Goal: Transaction & Acquisition: Purchase product/service

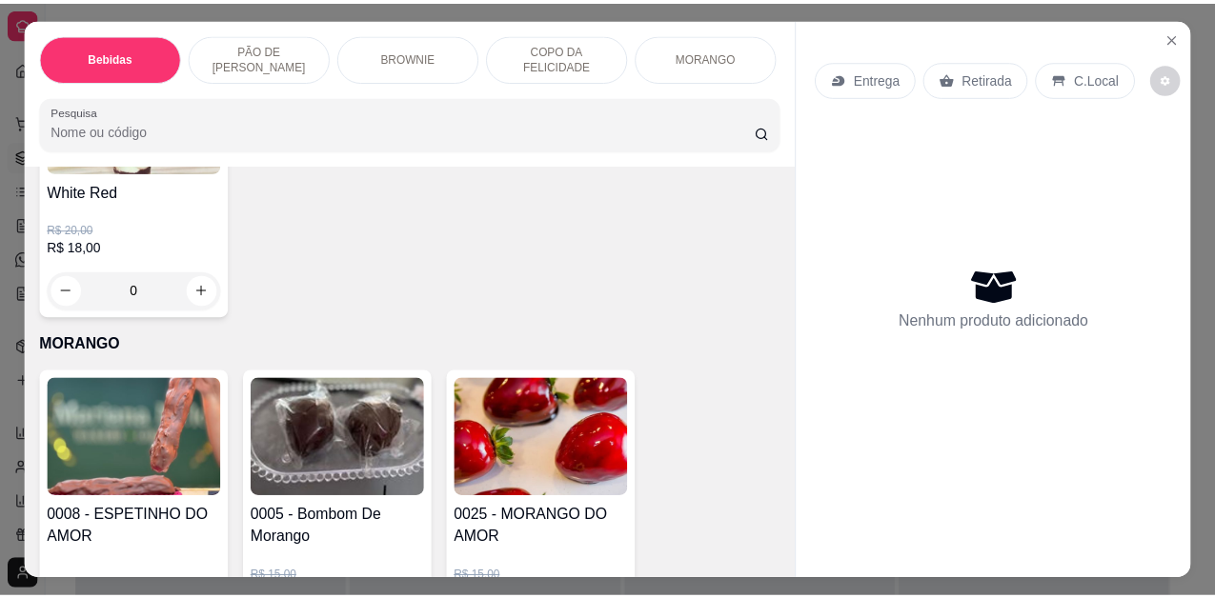
scroll to position [3239, 0]
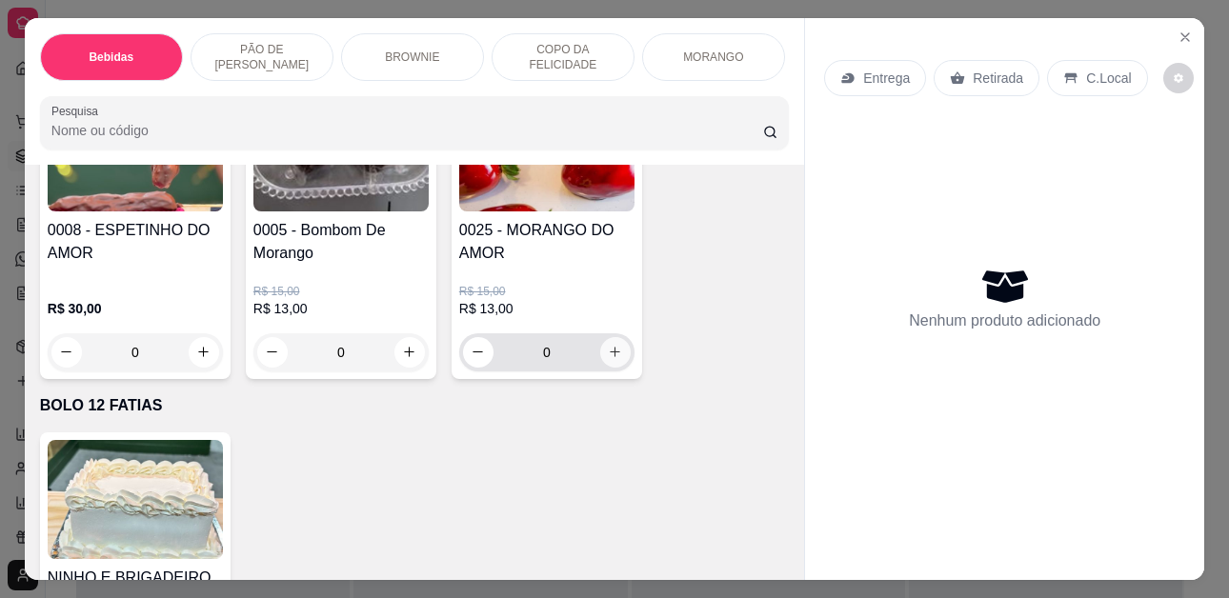
click at [614, 359] on icon "increase-product-quantity" at bounding box center [615, 352] width 14 height 14
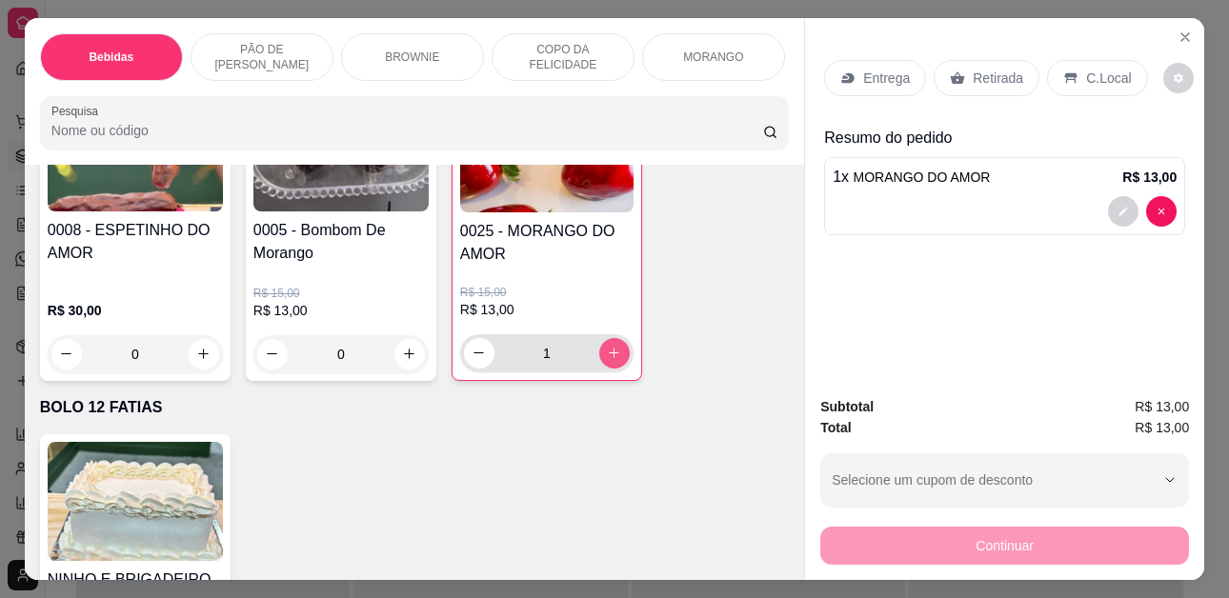
type input "1"
click at [1088, 71] on p "C.Local" at bounding box center [1108, 78] width 45 height 19
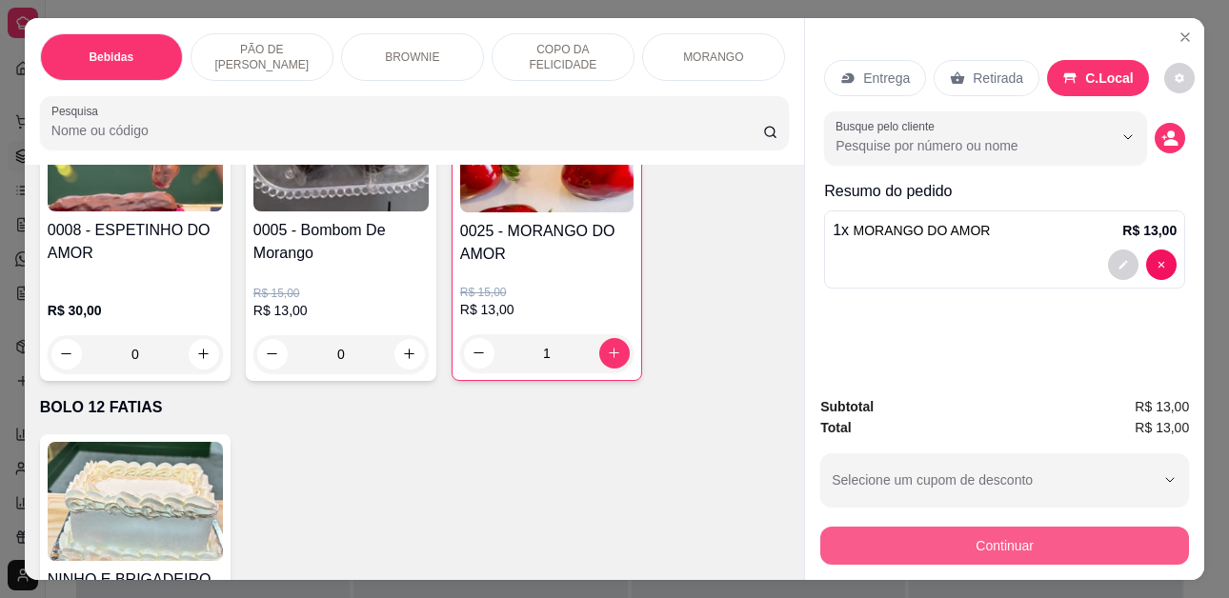
click at [1060, 535] on button "Continuar" at bounding box center [1004, 546] width 369 height 38
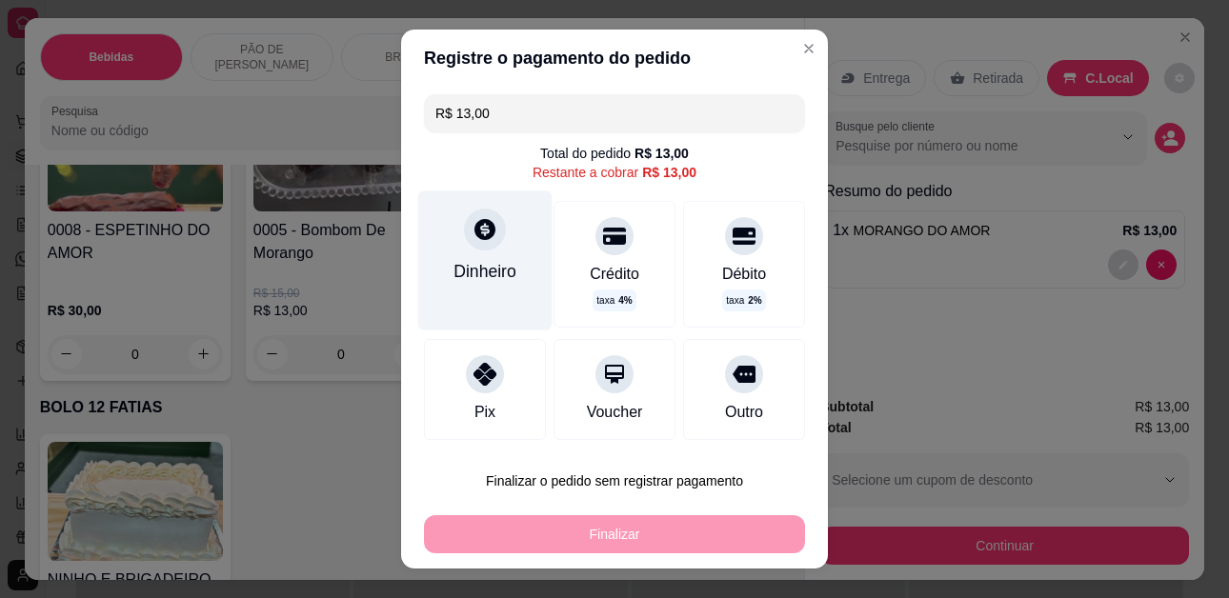
click at [477, 249] on div at bounding box center [485, 230] width 42 height 42
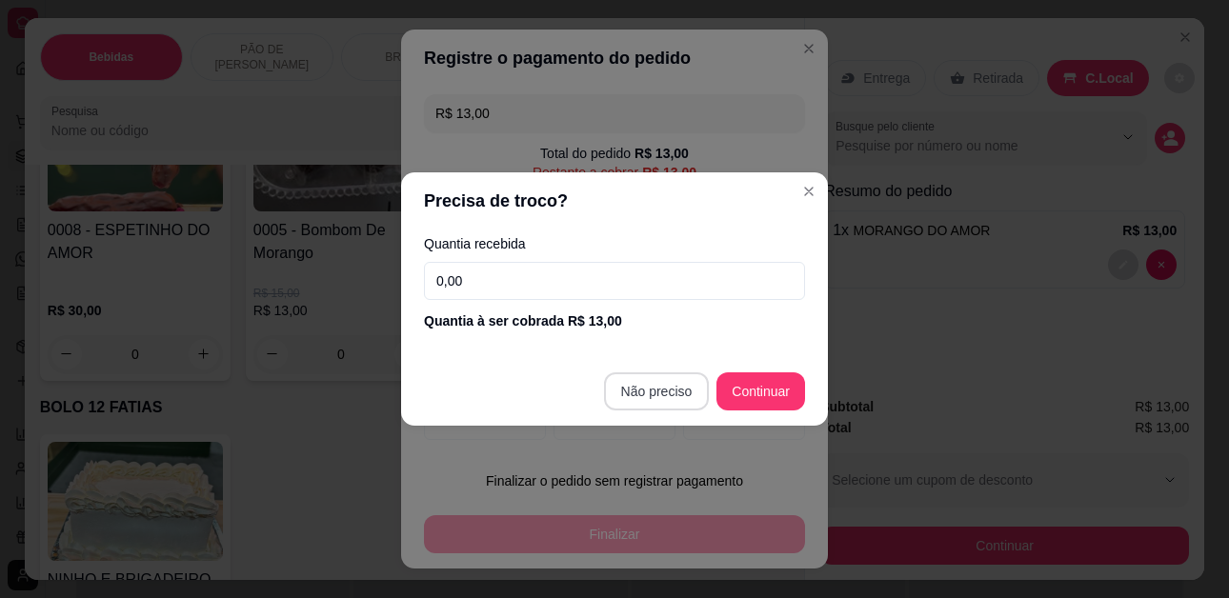
type input "R$ 0,00"
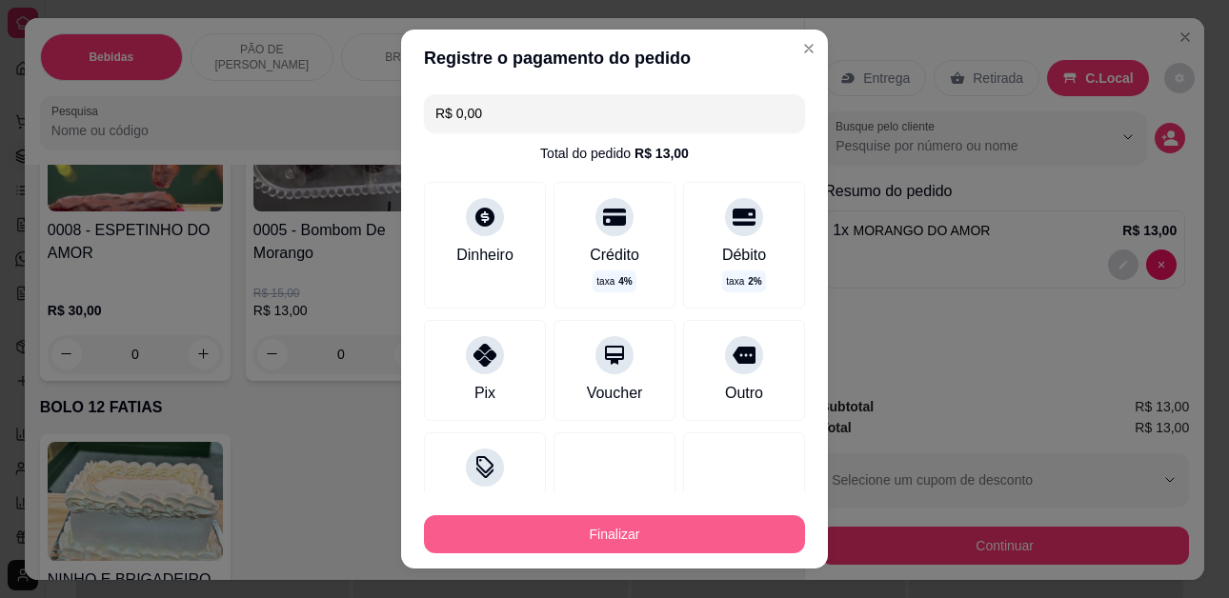
click at [661, 535] on button "Finalizar" at bounding box center [614, 534] width 381 height 38
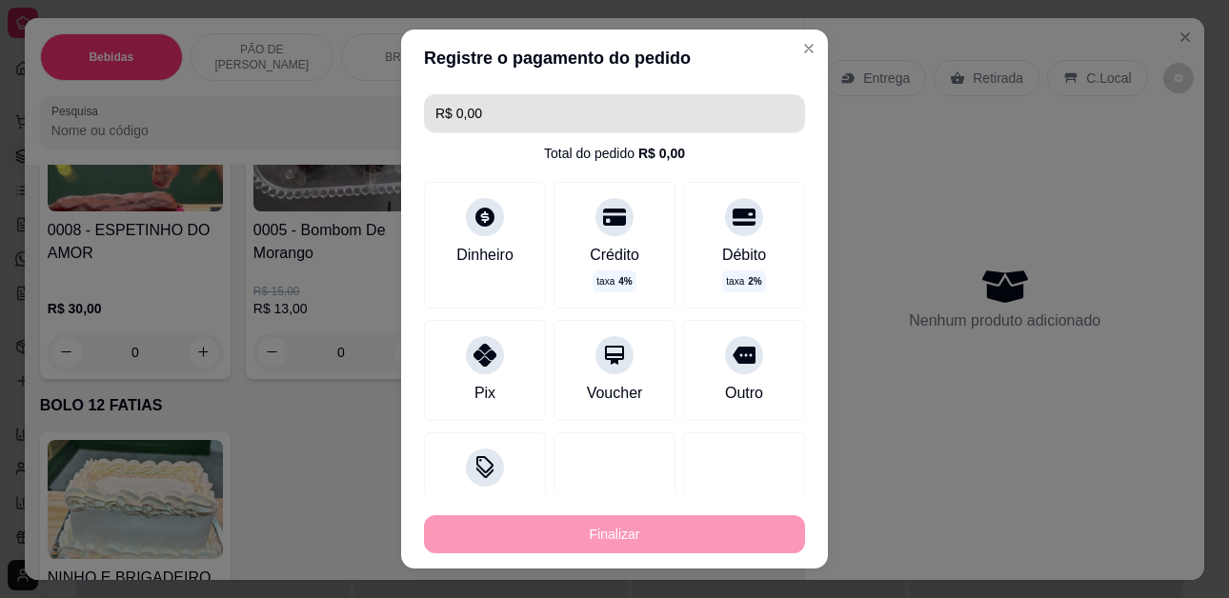
type input "0"
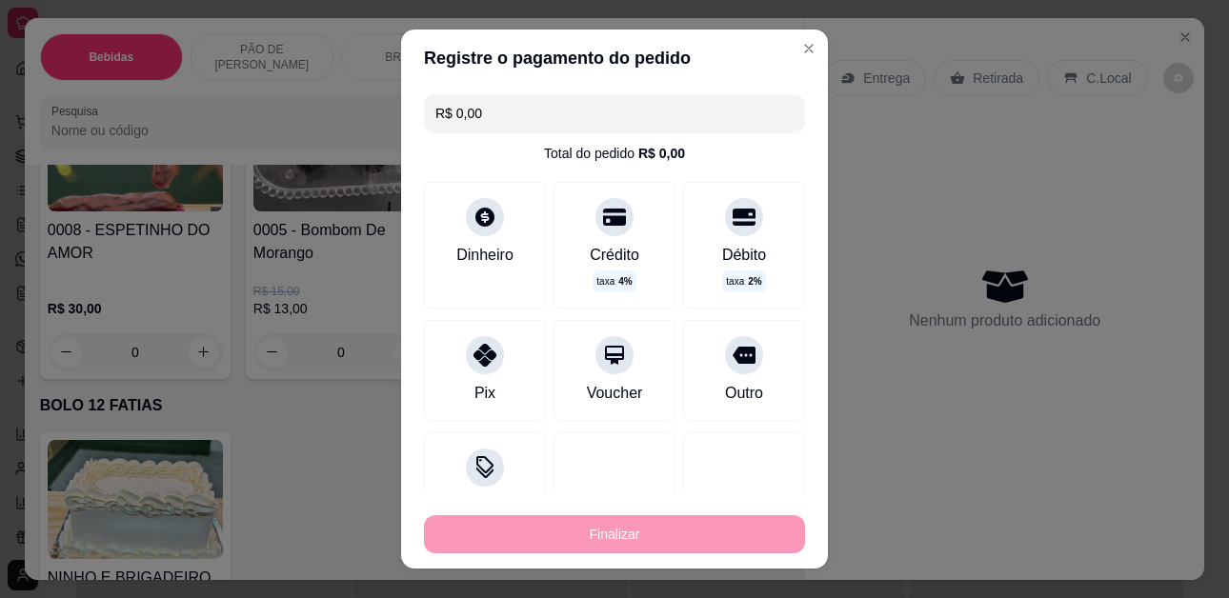
type input "-R$ 13,00"
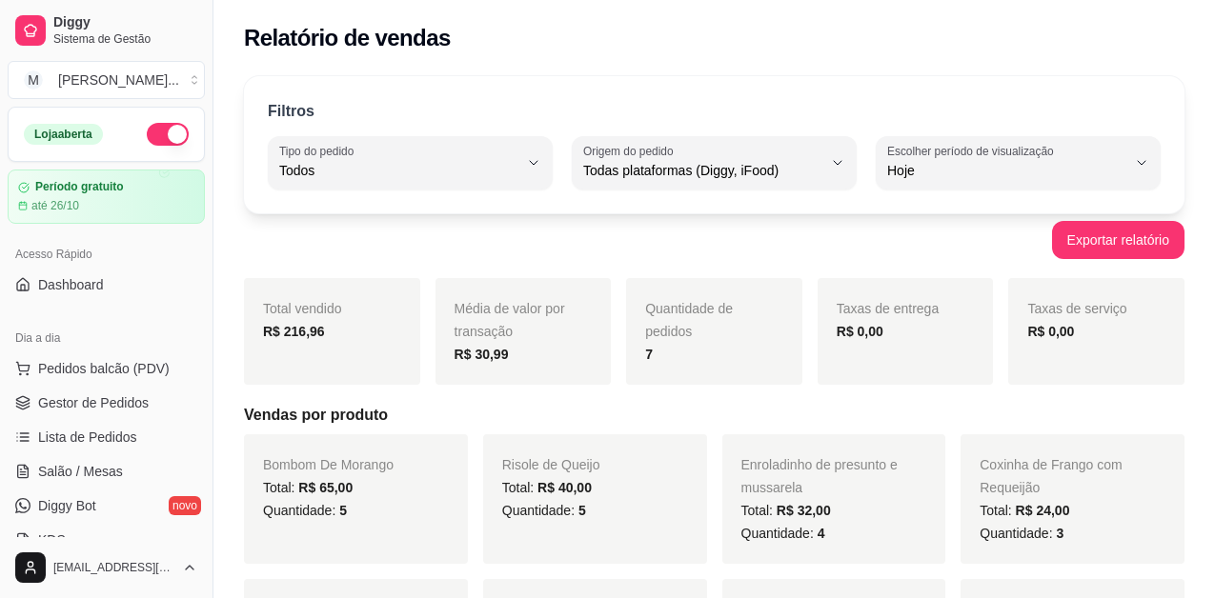
select select "ALL"
select select "0"
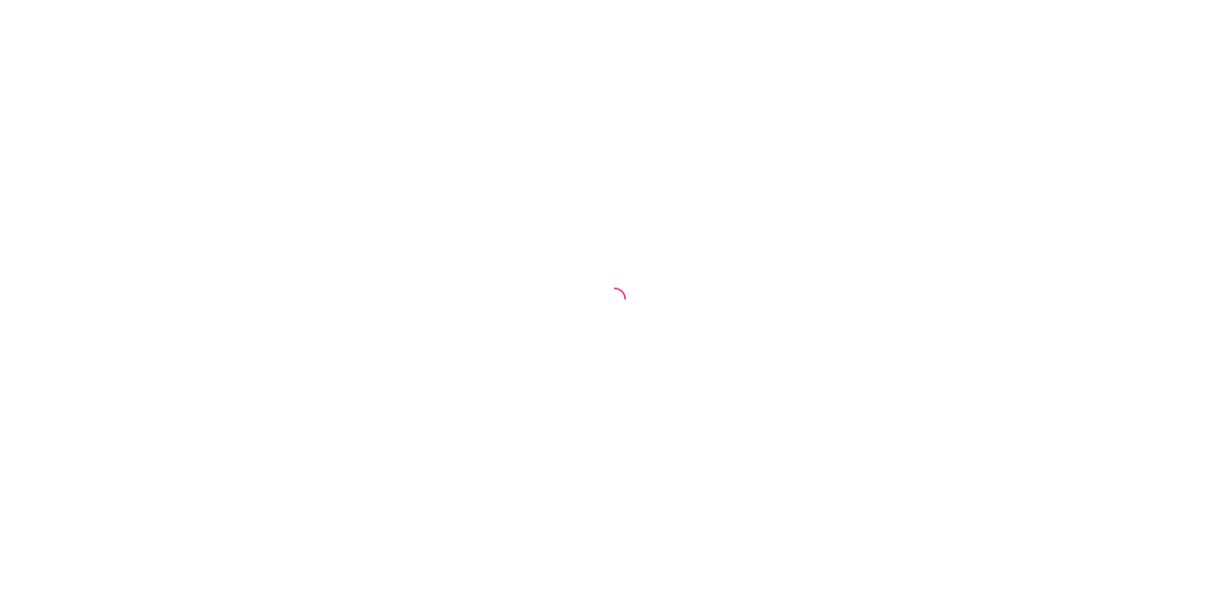
select select "ALL"
select select "0"
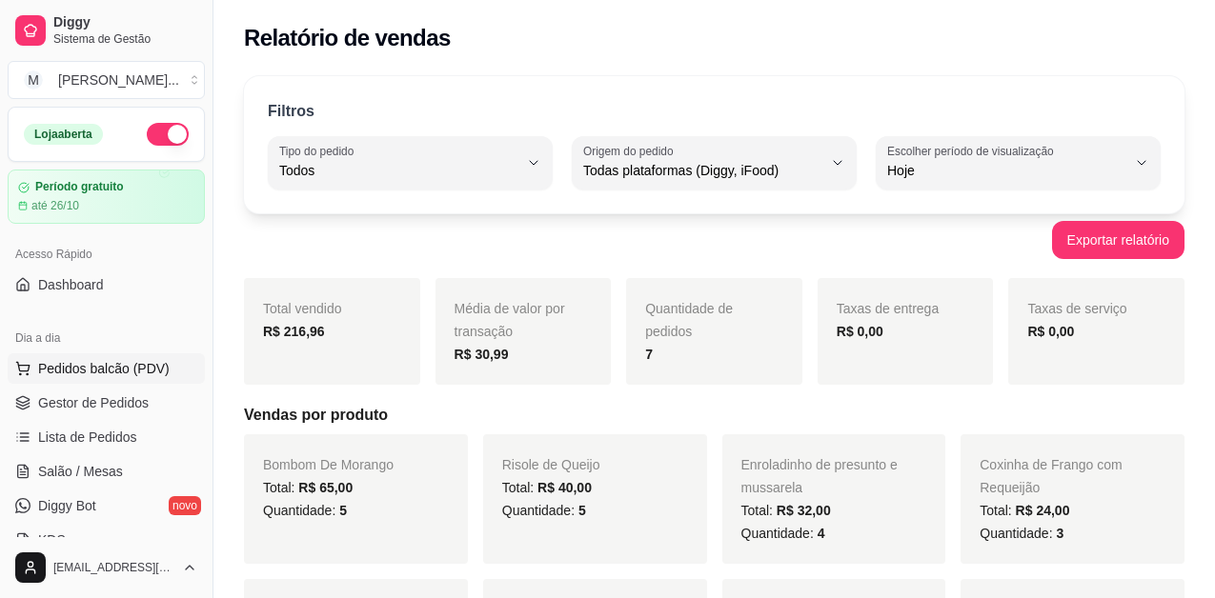
click at [79, 380] on button "Pedidos balcão (PDV)" at bounding box center [106, 368] width 197 height 30
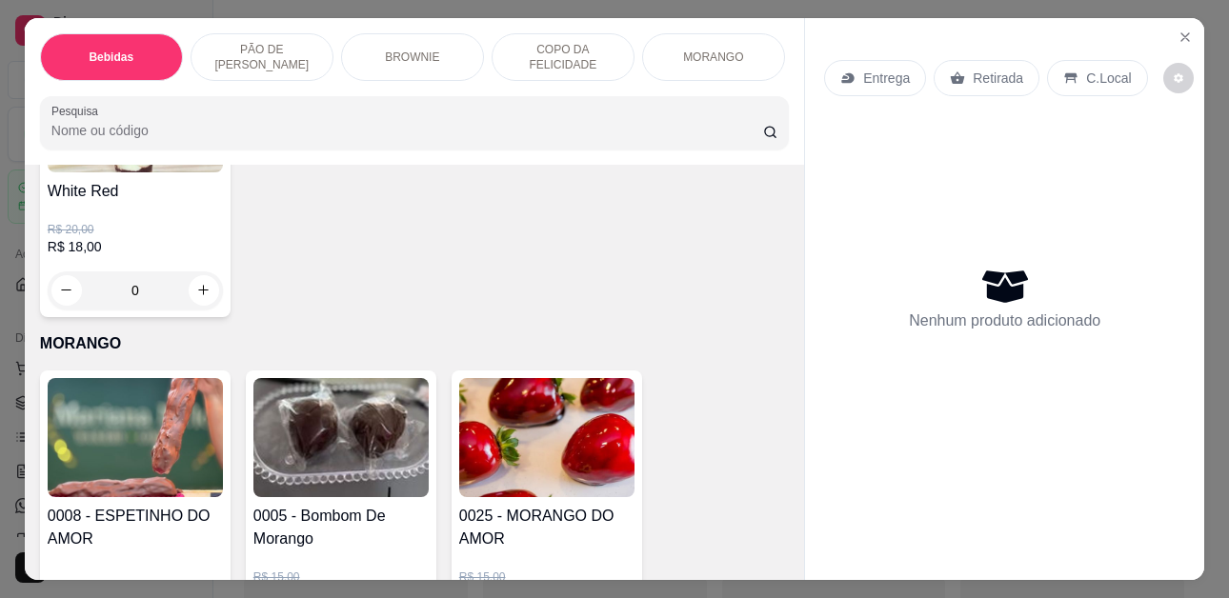
scroll to position [3144, 0]
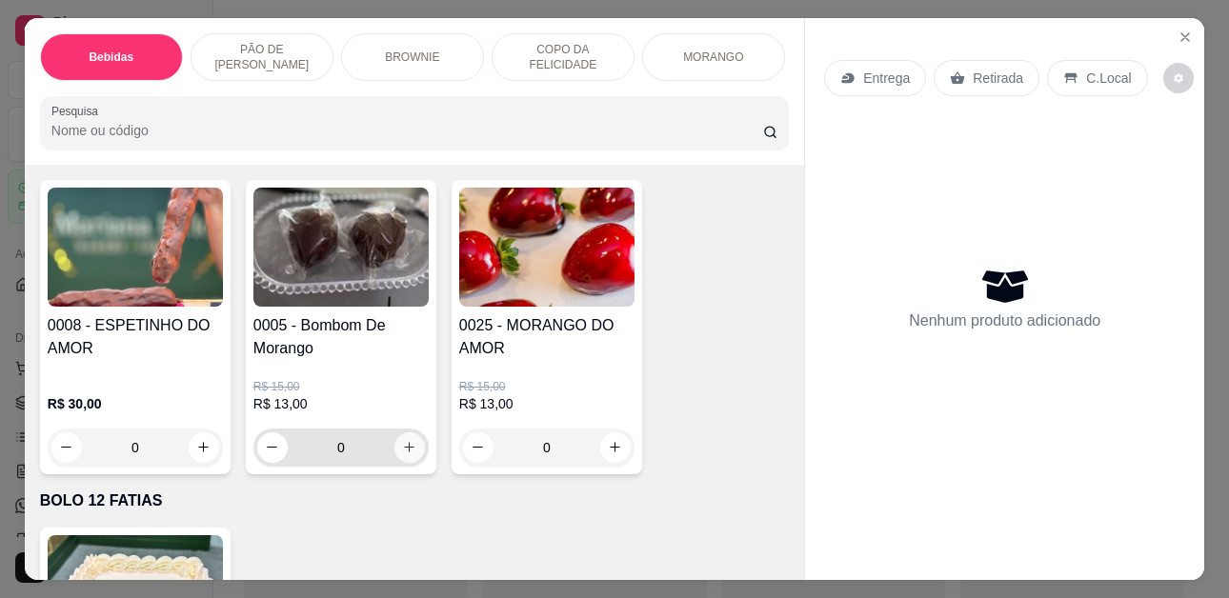
click at [399, 462] on button "increase-product-quantity" at bounding box center [409, 447] width 30 height 30
click at [402, 454] on icon "increase-product-quantity" at bounding box center [409, 447] width 14 height 14
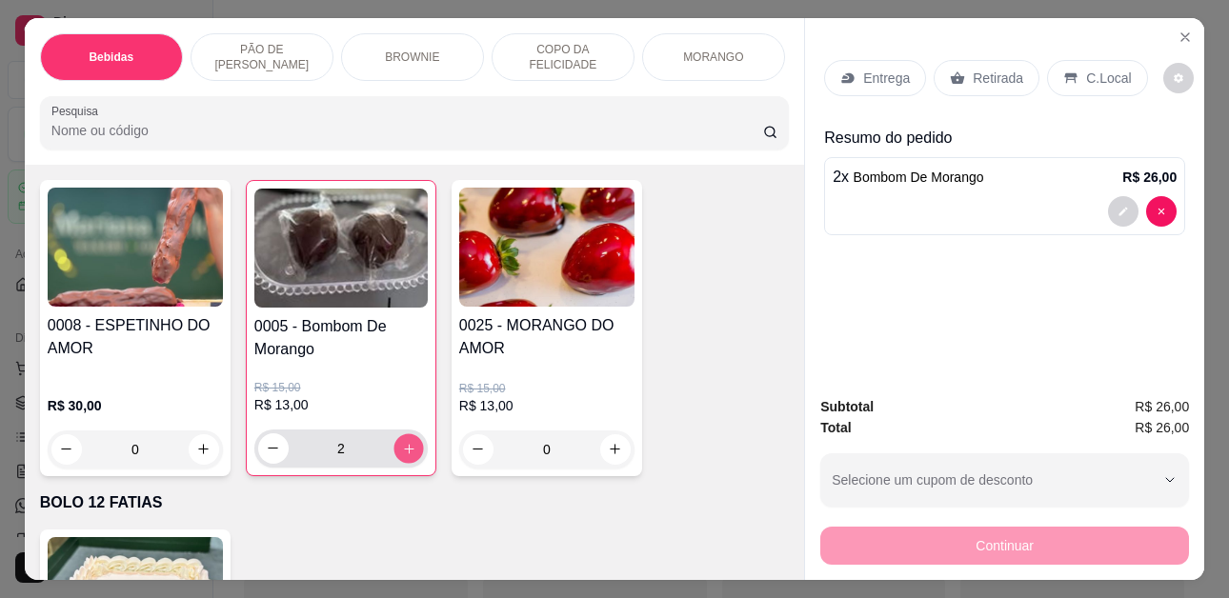
click at [402, 453] on icon "increase-product-quantity" at bounding box center [409, 449] width 14 height 14
click at [266, 454] on icon "decrease-product-quantity" at bounding box center [273, 448] width 14 height 14
click at [404, 454] on icon "increase-product-quantity" at bounding box center [409, 449] width 10 height 10
click at [959, 69] on div "Retirada" at bounding box center [987, 78] width 106 height 36
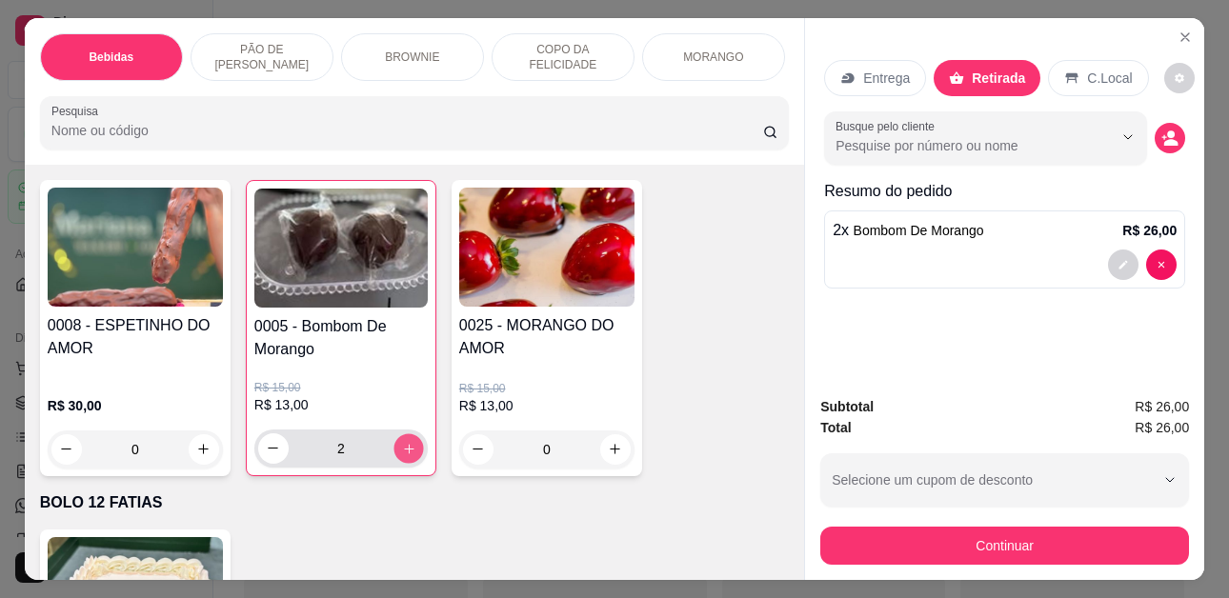
click at [402, 454] on icon "increase-product-quantity" at bounding box center [409, 449] width 14 height 14
click at [266, 455] on icon "decrease-product-quantity" at bounding box center [273, 448] width 14 height 14
click at [401, 454] on icon "increase-product-quantity" at bounding box center [408, 448] width 14 height 14
type input "3"
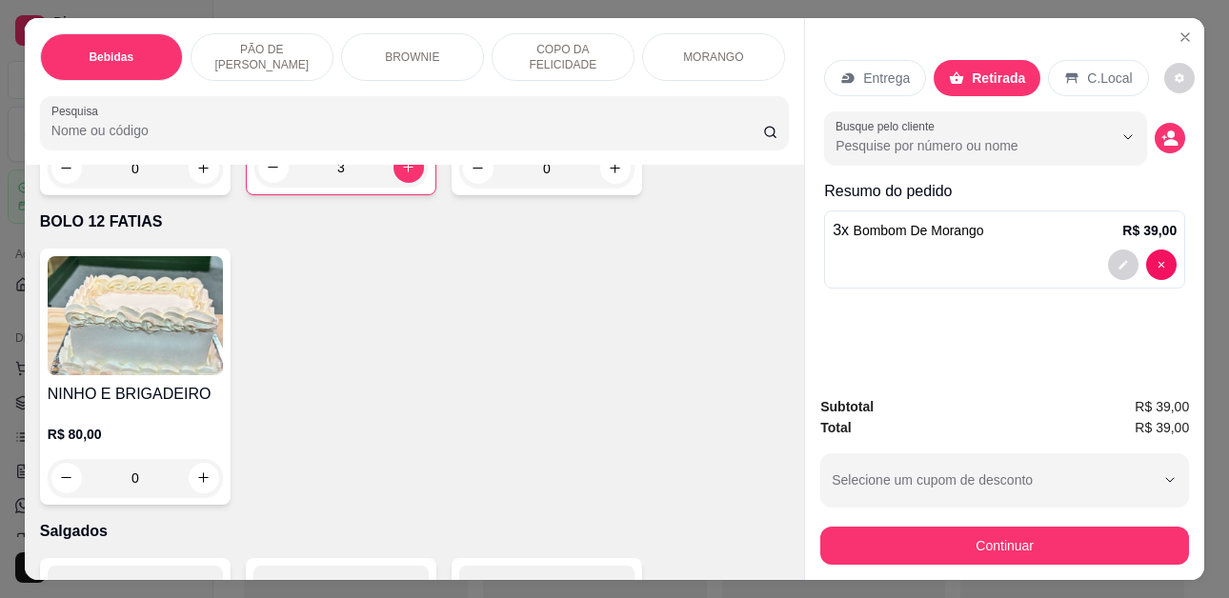
scroll to position [3525, 0]
